Goal: Task Accomplishment & Management: Use online tool/utility

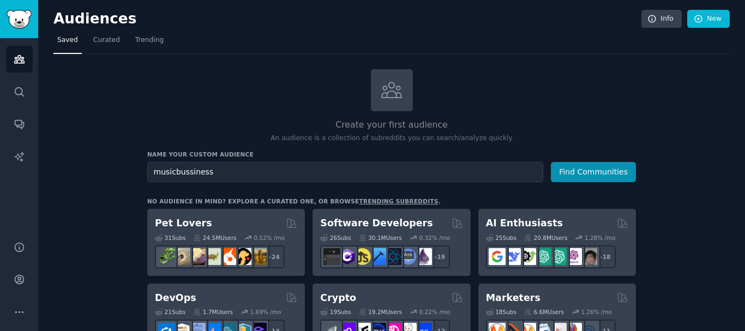
click at [222, 166] on input "musicbussiness" at bounding box center [345, 172] width 396 height 20
click at [224, 166] on input "musicbussiness" at bounding box center [345, 172] width 396 height 20
click at [190, 173] on input "musicbussiness" at bounding box center [345, 172] width 396 height 20
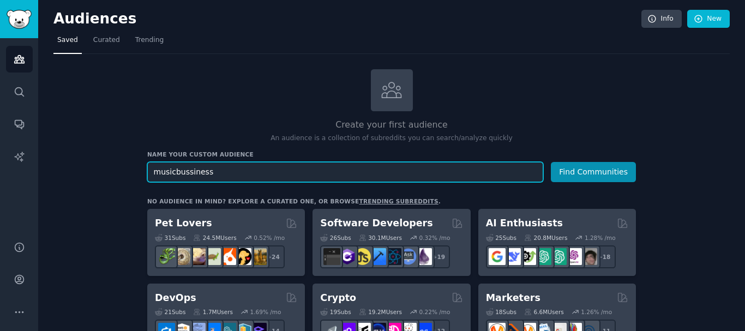
click at [225, 169] on input "musicbussiness" at bounding box center [345, 172] width 396 height 20
paste input "bu"
click at [551, 162] on button "Find Communities" at bounding box center [593, 172] width 85 height 20
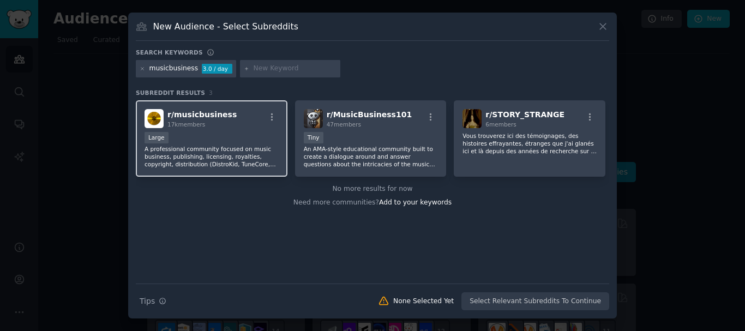
click at [230, 139] on div "Large" at bounding box center [212, 139] width 134 height 14
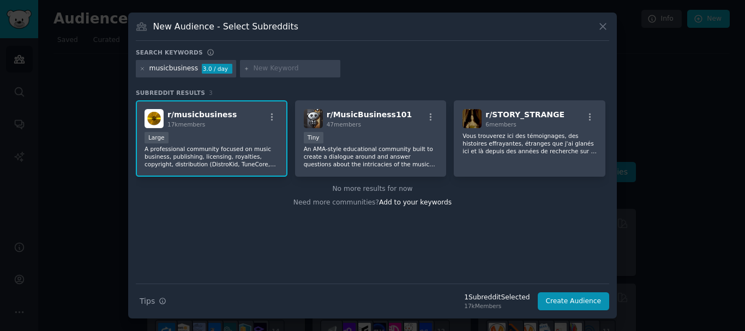
click at [225, 141] on div "Large" at bounding box center [212, 139] width 134 height 14
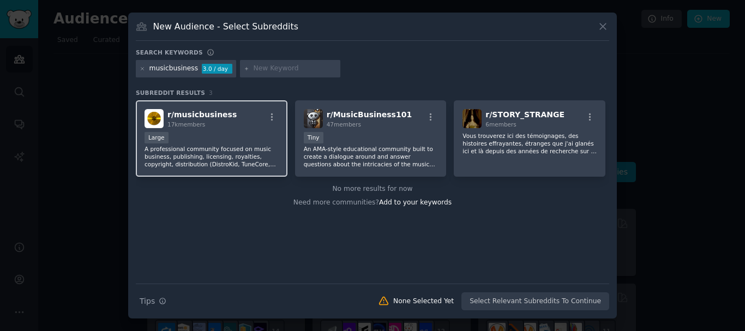
click at [225, 141] on div "Large" at bounding box center [212, 139] width 134 height 14
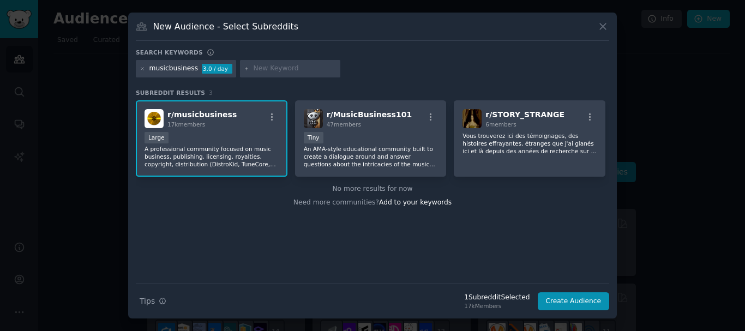
click at [225, 141] on div "Large" at bounding box center [212, 139] width 134 height 14
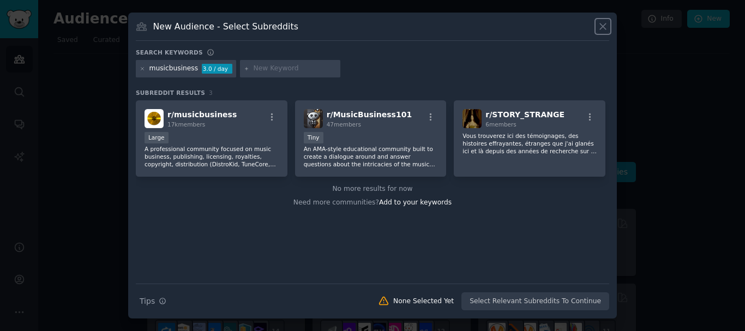
click at [606, 29] on icon at bounding box center [602, 26] width 11 height 11
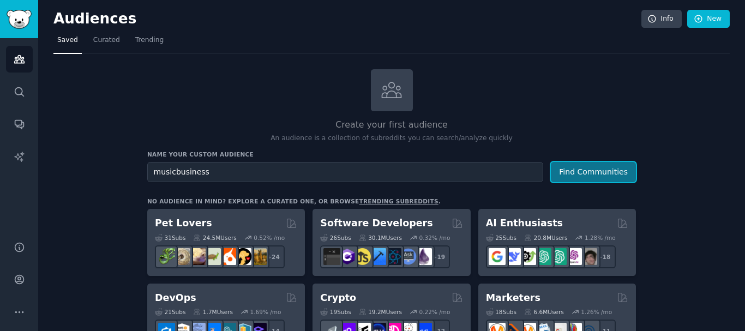
click at [588, 173] on button "Find Communities" at bounding box center [593, 172] width 85 height 20
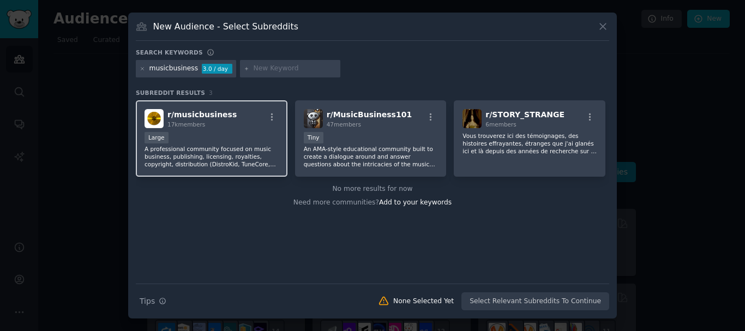
click at [201, 134] on div "Large" at bounding box center [212, 139] width 134 height 14
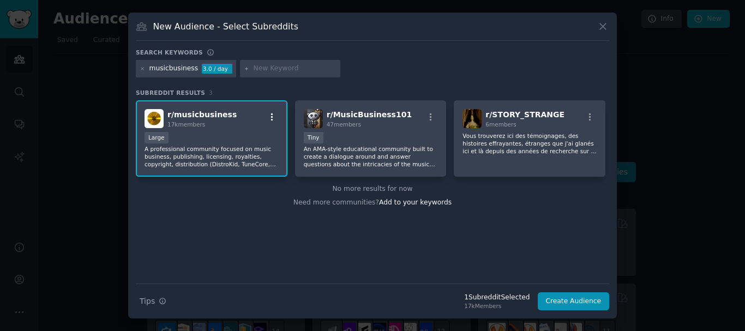
click at [272, 119] on icon "button" at bounding box center [272, 117] width 10 height 10
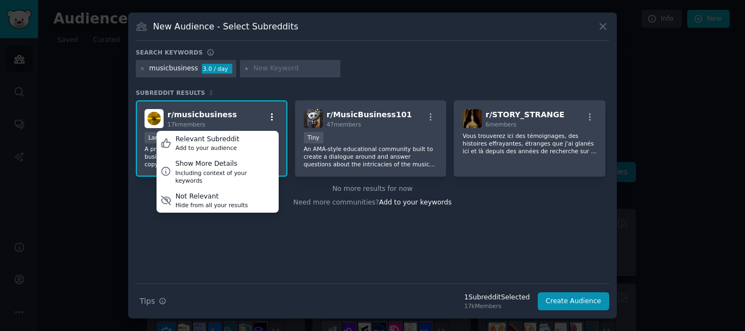
click at [272, 119] on icon "button" at bounding box center [272, 117] width 10 height 10
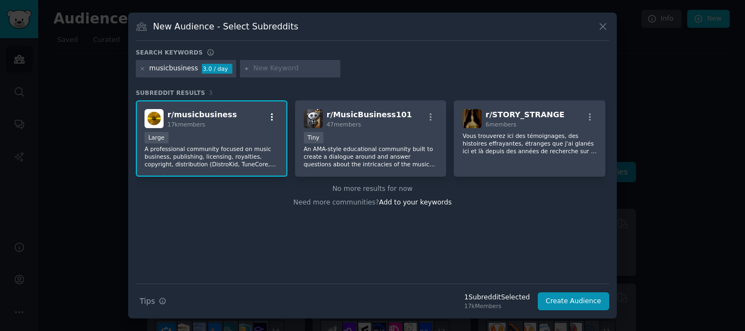
click at [272, 119] on icon "button" at bounding box center [272, 117] width 2 height 8
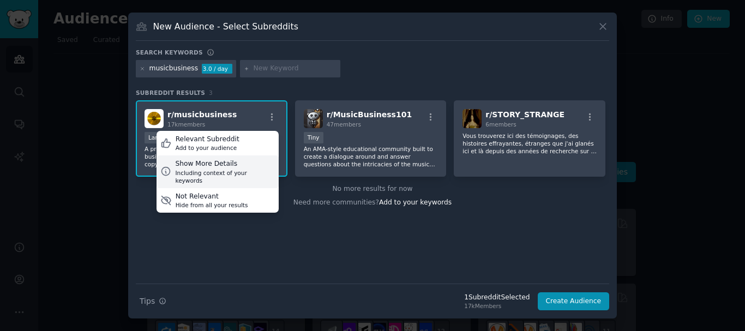
click at [244, 171] on div "Including context of your keywords" at bounding box center [224, 176] width 99 height 15
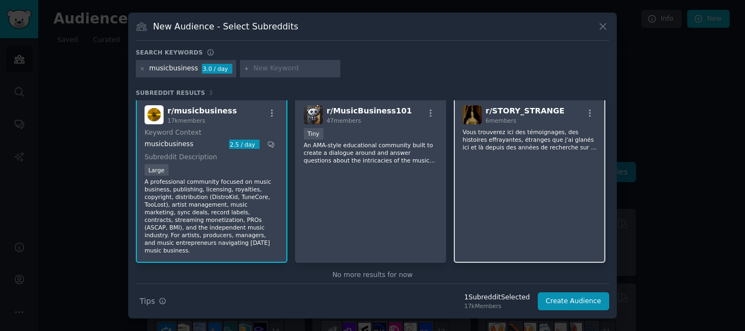
scroll to position [6, 0]
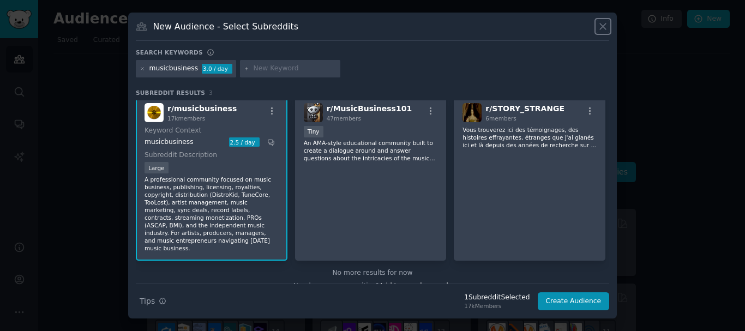
click at [603, 29] on icon at bounding box center [602, 26] width 11 height 11
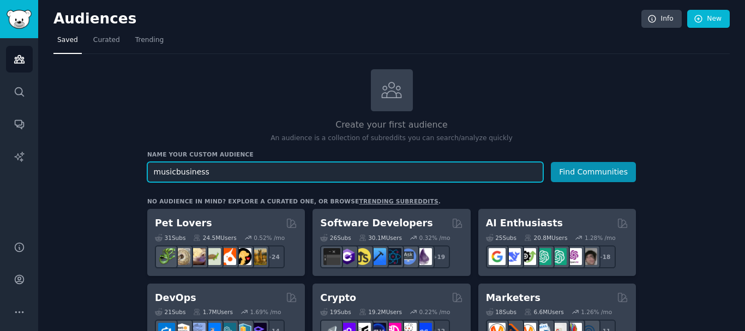
click at [230, 163] on input "musicbusiness" at bounding box center [345, 172] width 396 height 20
type input "music"
click at [551, 162] on button "Find Communities" at bounding box center [593, 172] width 85 height 20
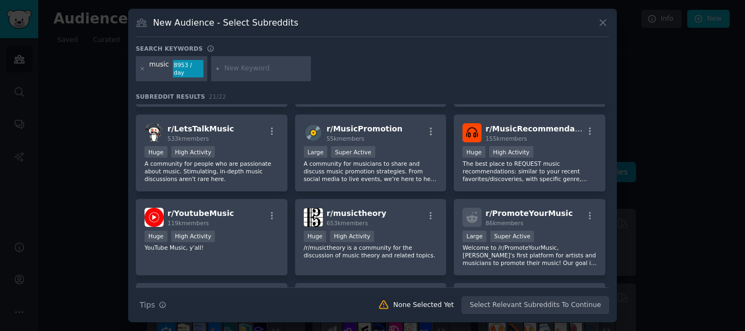
scroll to position [80, 0]
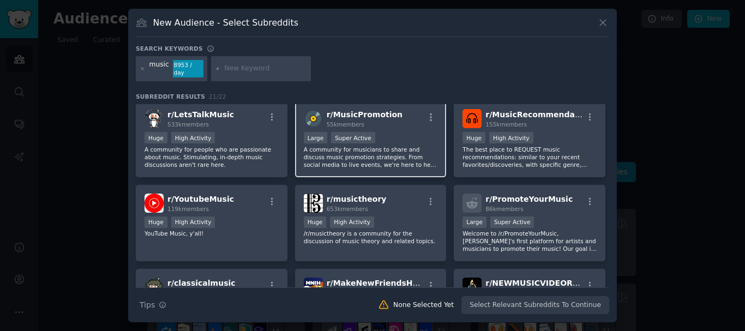
click at [406, 158] on p "A community for musicians to share and discuss music promotion strategies. From…" at bounding box center [371, 157] width 134 height 23
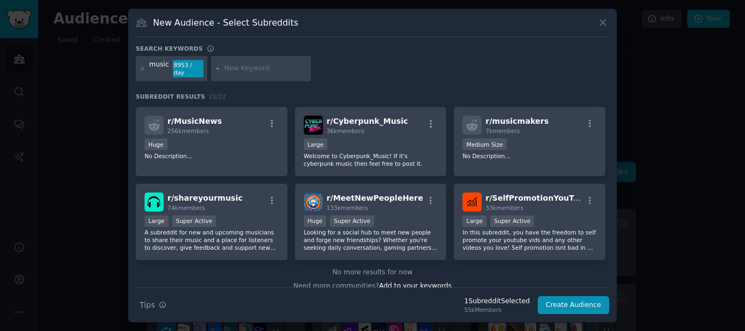
scroll to position [422, 0]
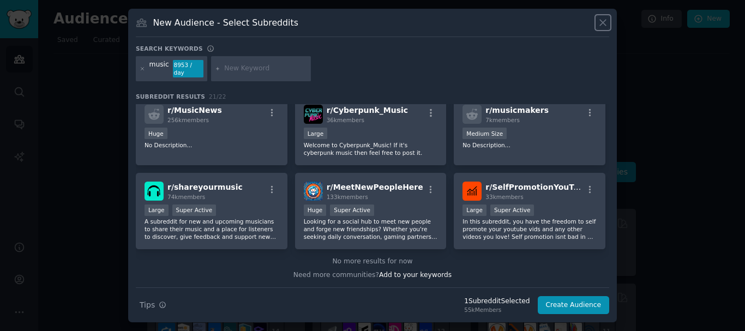
click at [605, 26] on icon at bounding box center [603, 23] width 6 height 6
